Goal: Find specific page/section: Find specific page/section

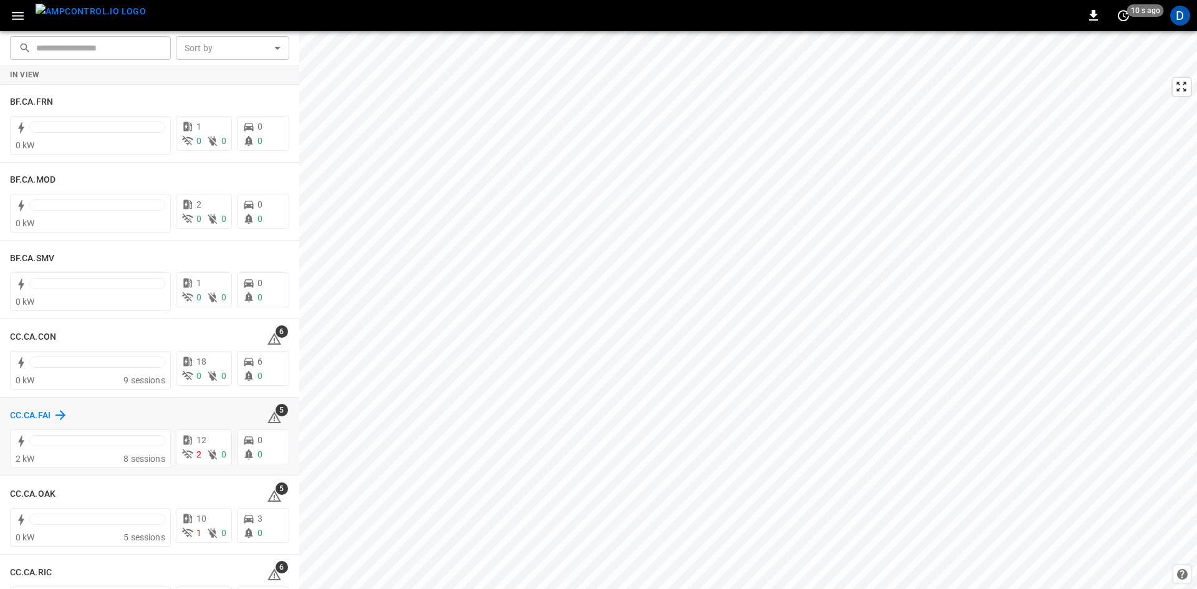
click at [30, 412] on h6 "CC.CA.FAI" at bounding box center [30, 416] width 41 height 14
